Goal: Check status: Check status

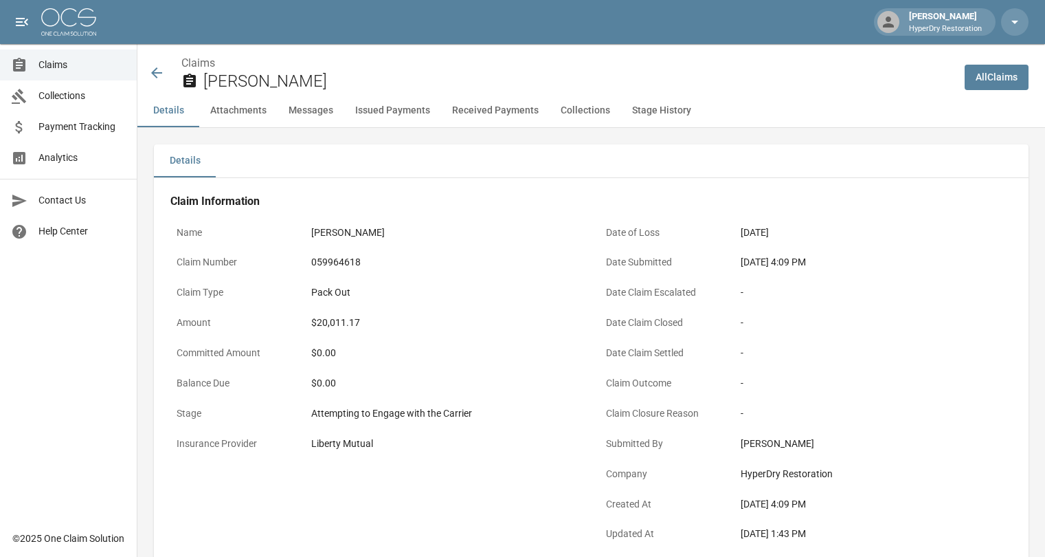
scroll to position [566, 0]
click at [84, 102] on span "Collections" at bounding box center [81, 96] width 87 height 14
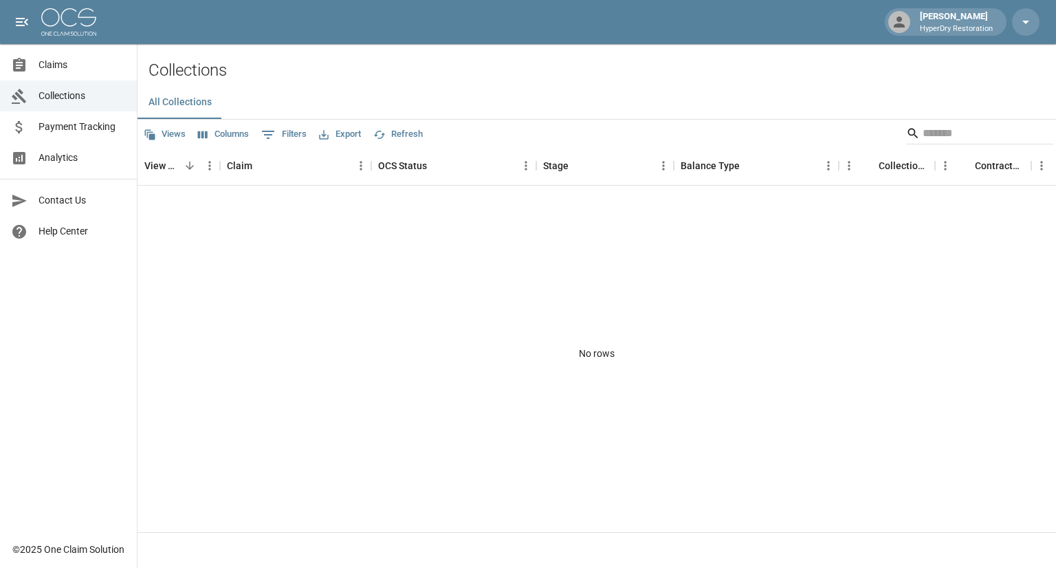
click at [99, 127] on span "Payment Tracking" at bounding box center [81, 127] width 87 height 14
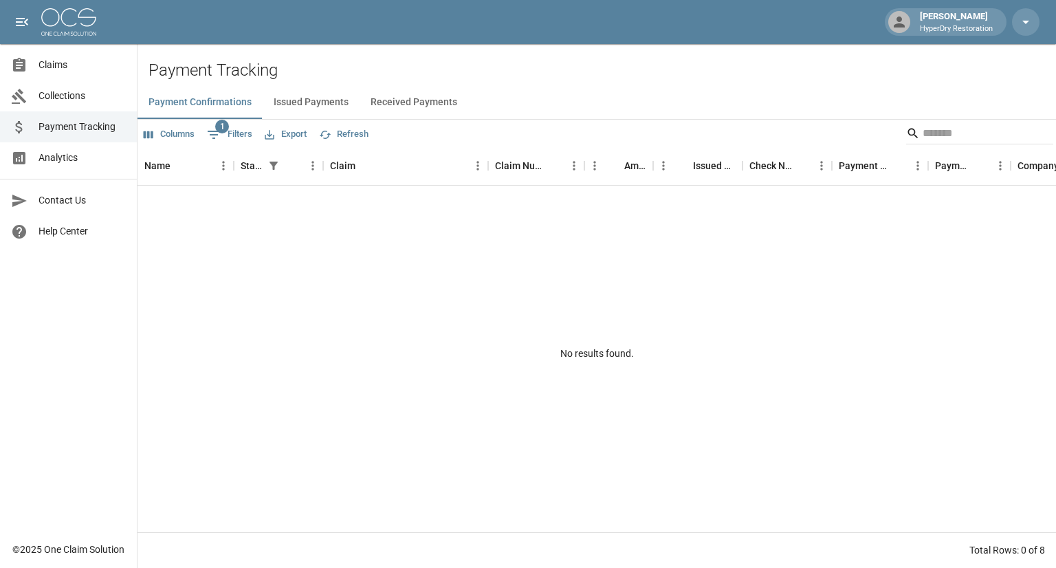
click at [396, 101] on button "Received Payments" at bounding box center [413, 102] width 109 height 33
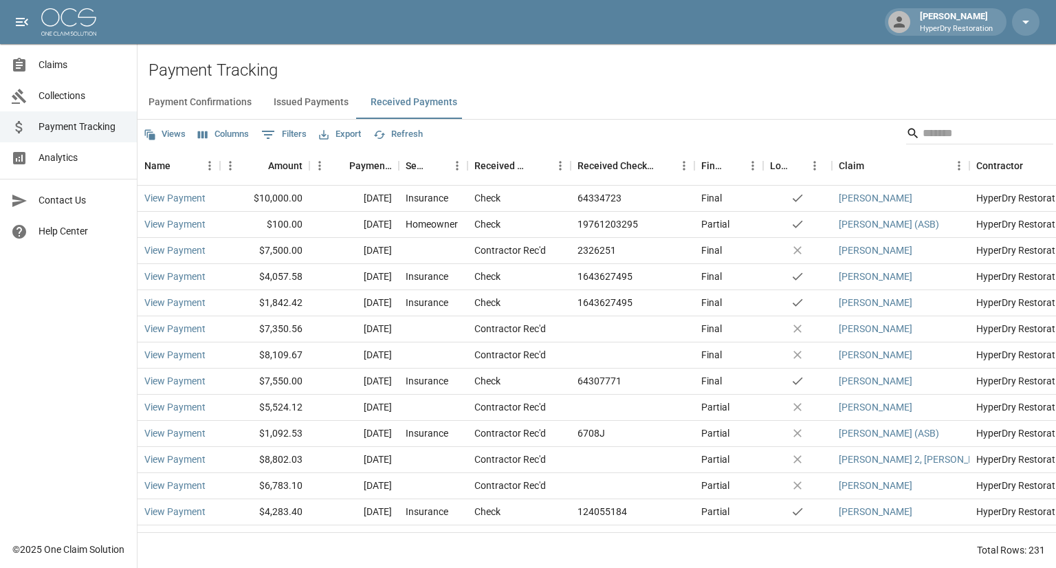
click at [67, 67] on span "Claims" at bounding box center [81, 65] width 87 height 14
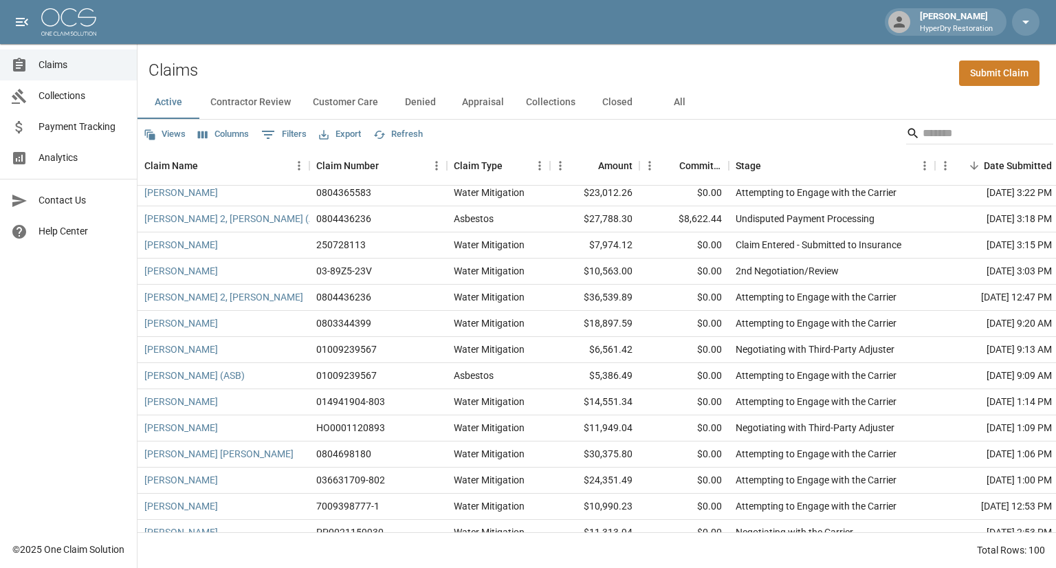
scroll to position [527, 0]
